Goal: Obtain resource: Obtain resource

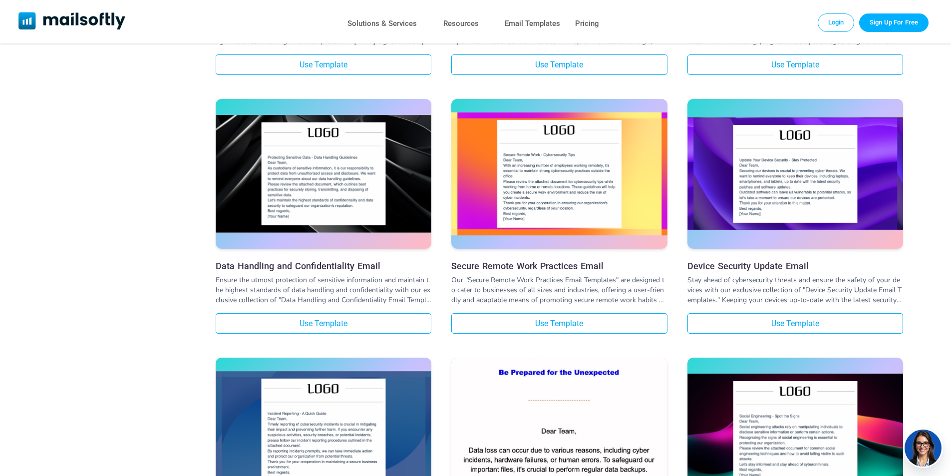
scroll to position [799, 0]
click at [533, 30] on link "Email Templates" at bounding box center [532, 23] width 55 height 14
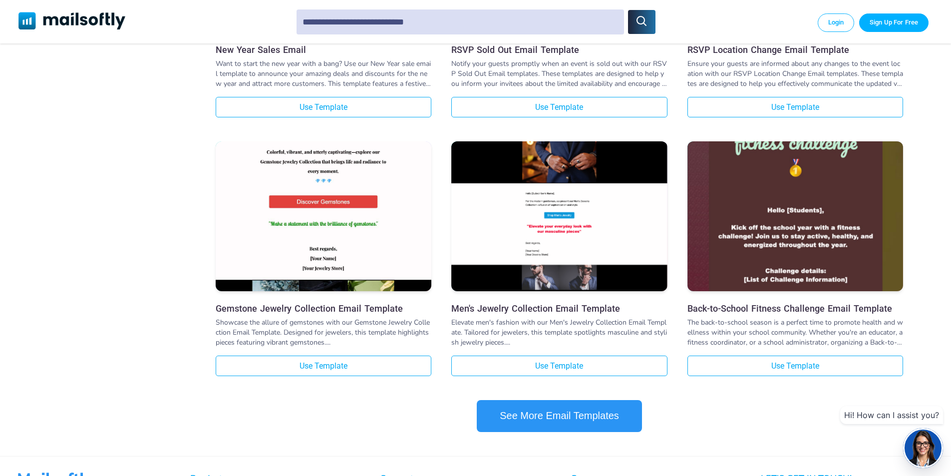
scroll to position [849, 0]
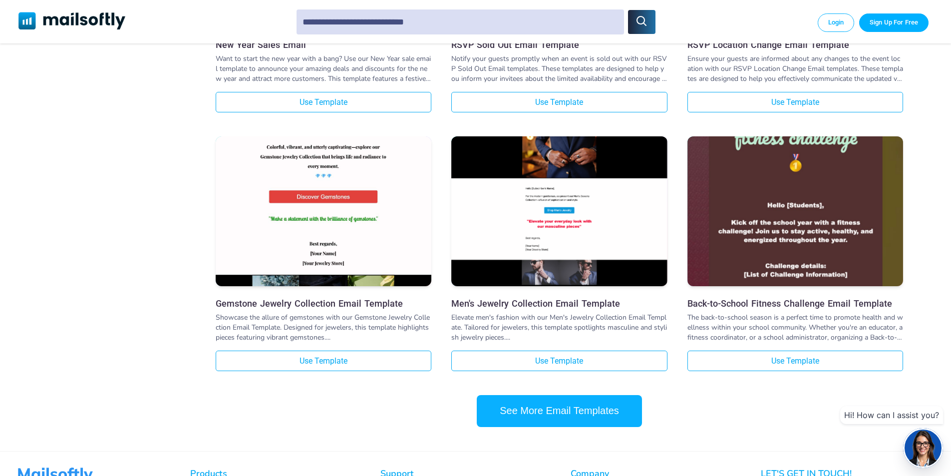
click at [602, 408] on button "See More Email Templates" at bounding box center [559, 411] width 165 height 32
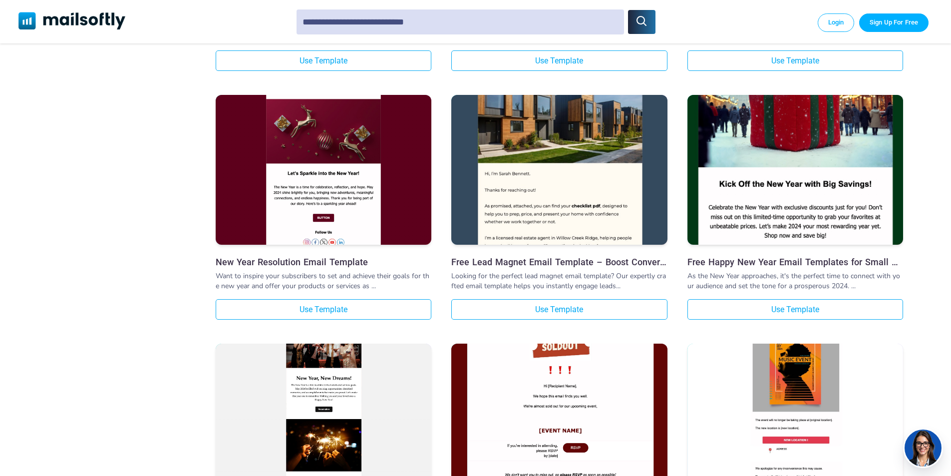
scroll to position [1398, 0]
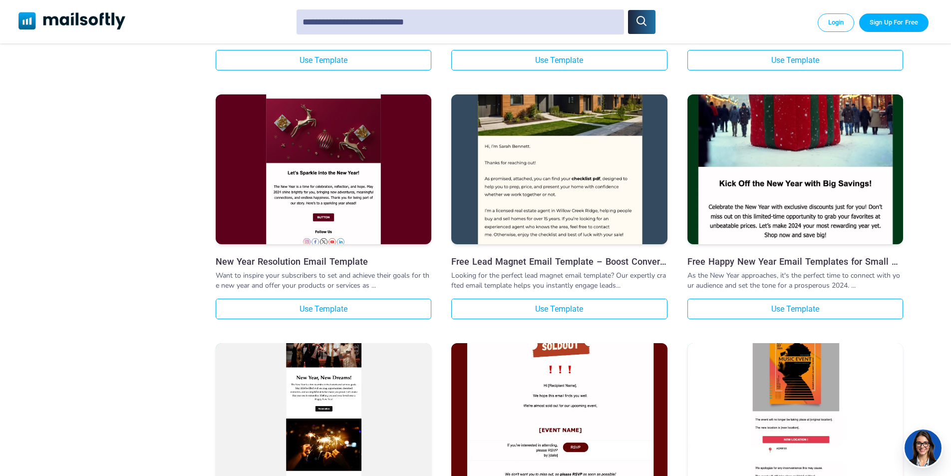
click at [539, 175] on img at bounding box center [559, 142] width 216 height 268
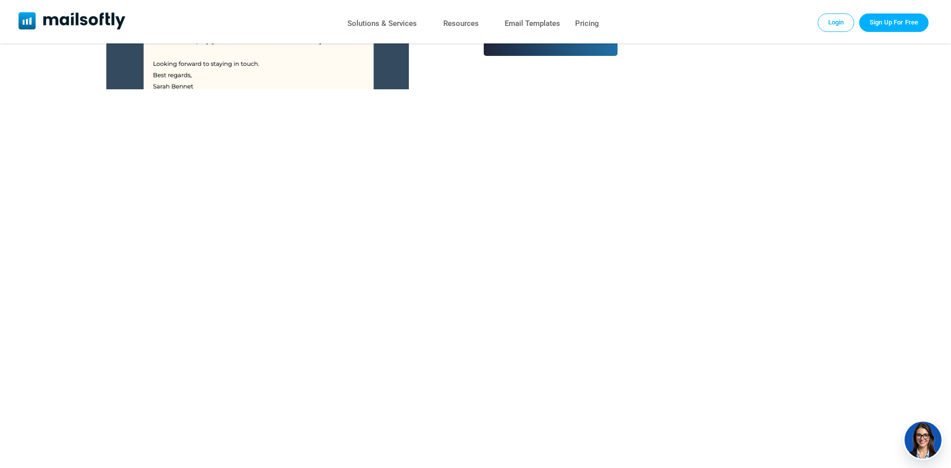
scroll to position [117, 0]
